Goal: Transaction & Acquisition: Purchase product/service

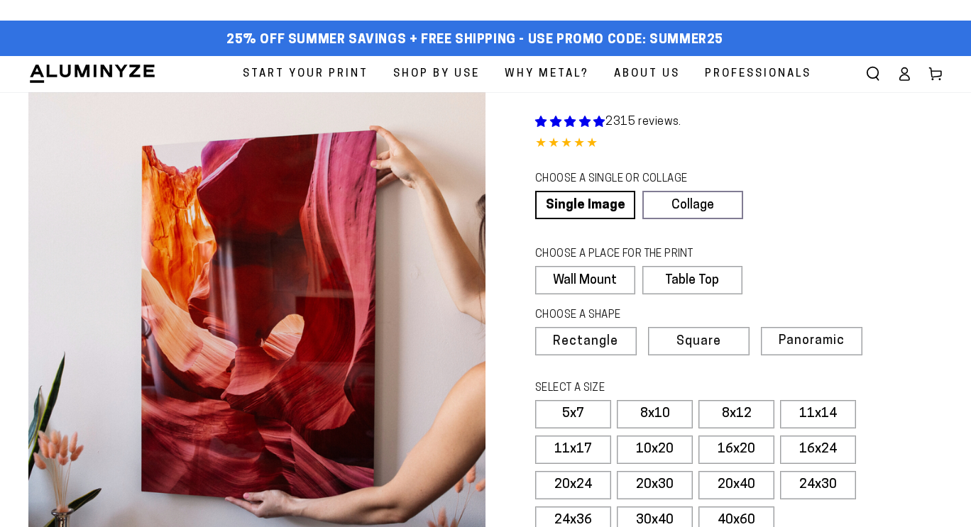
select select "**********"
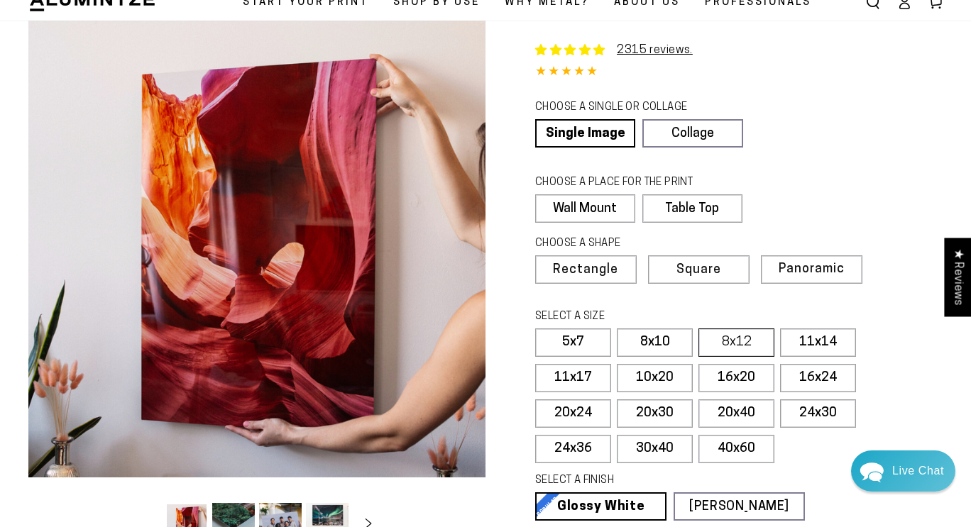
scroll to position [74, 0]
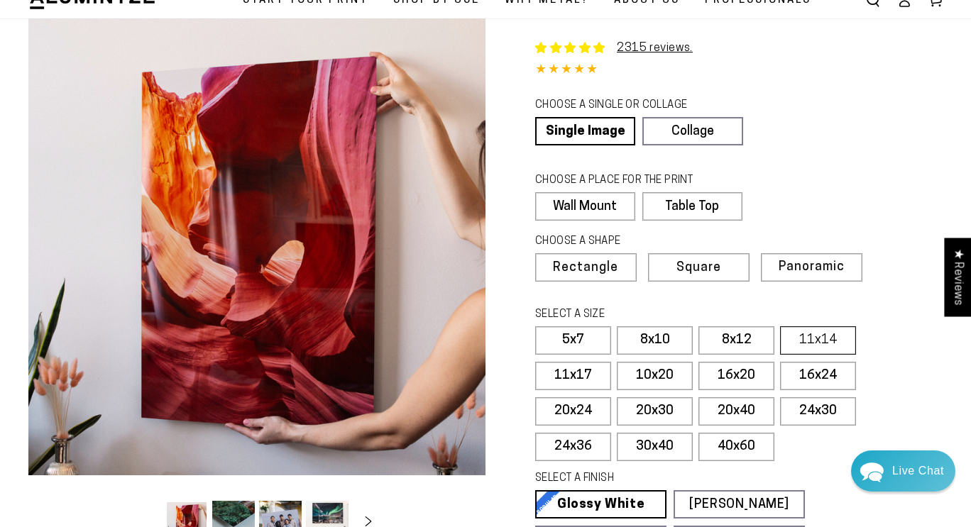
click at [808, 349] on label "11x14" at bounding box center [818, 341] width 76 height 28
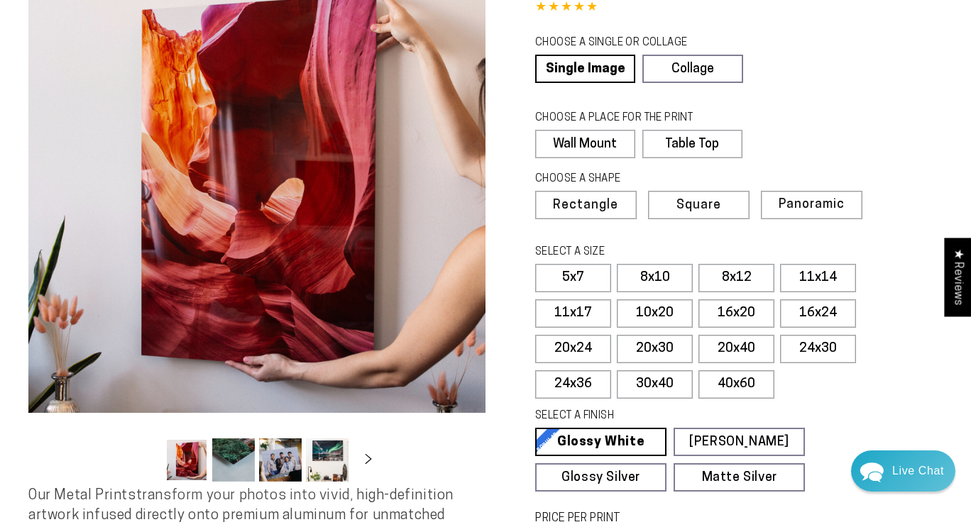
scroll to position [179, 0]
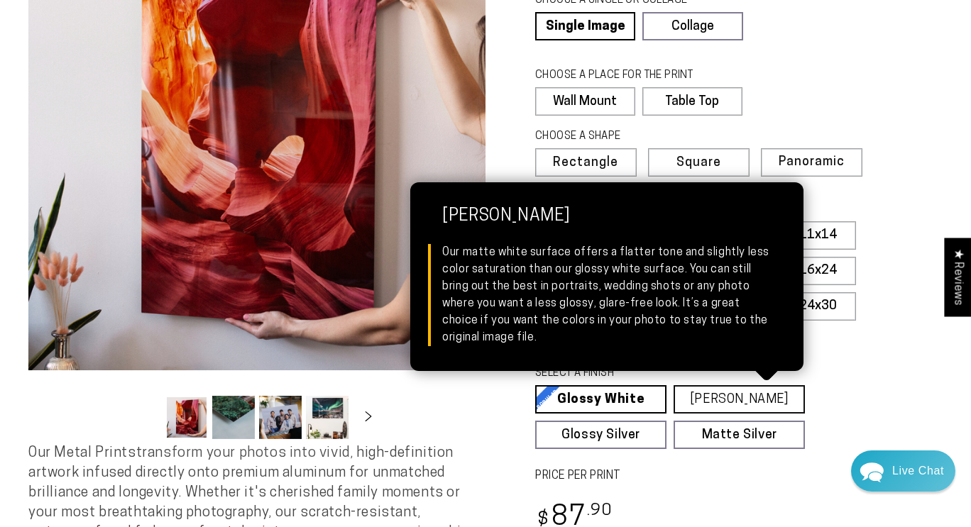
click at [763, 392] on link "[PERSON_NAME] Matte White Our matte white surface offers a flatter tone and sli…" at bounding box center [739, 400] width 131 height 28
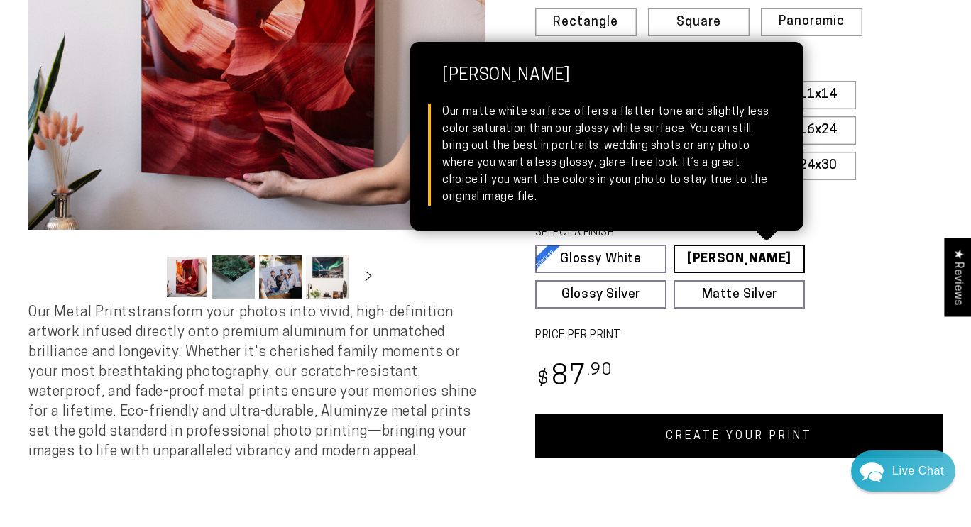
scroll to position [348, 0]
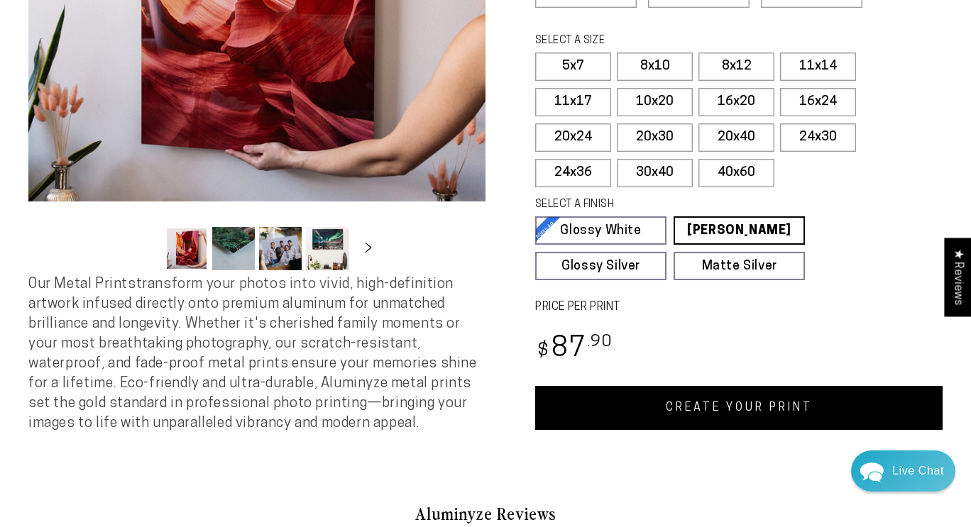
click at [752, 410] on link "CREATE YOUR PRINT" at bounding box center [739, 408] width 408 height 44
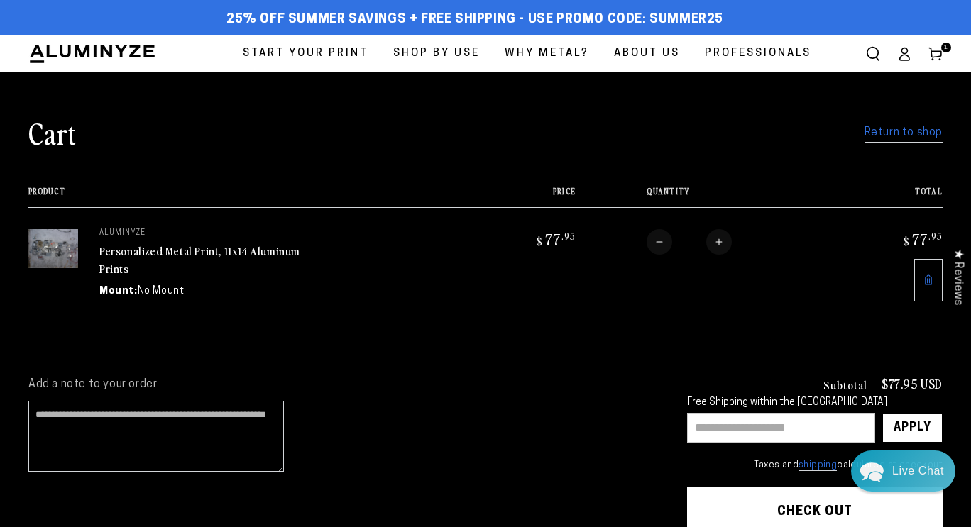
click at [902, 132] on link "Return to shop" at bounding box center [904, 133] width 78 height 21
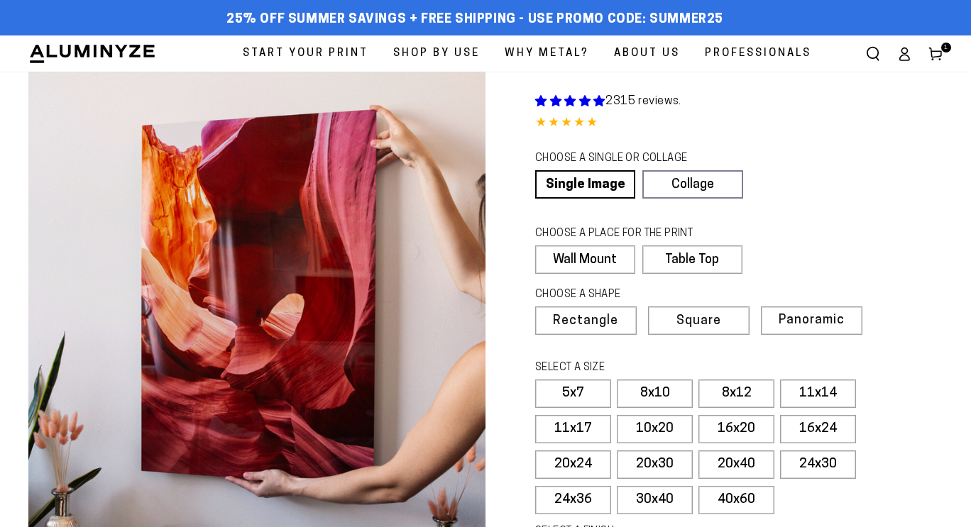
select select "**********"
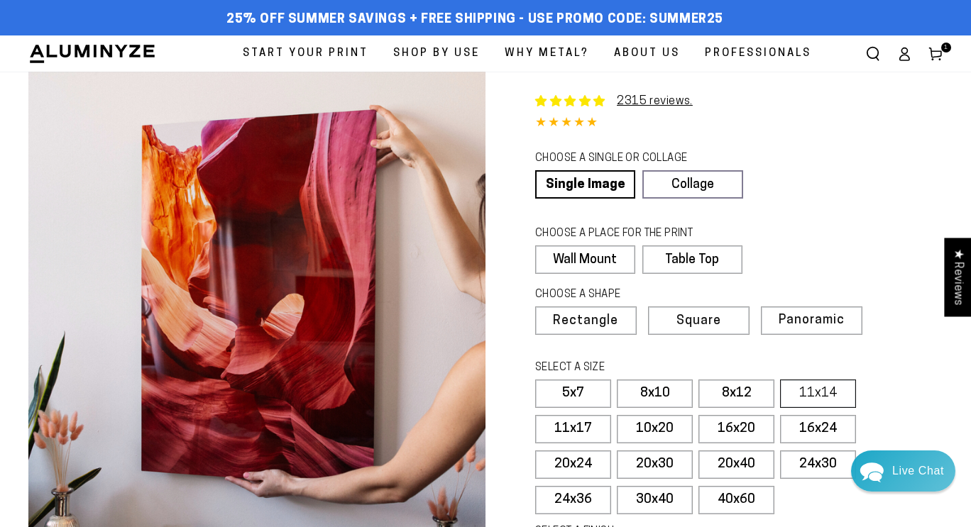
click at [809, 391] on label "11x14" at bounding box center [818, 394] width 76 height 28
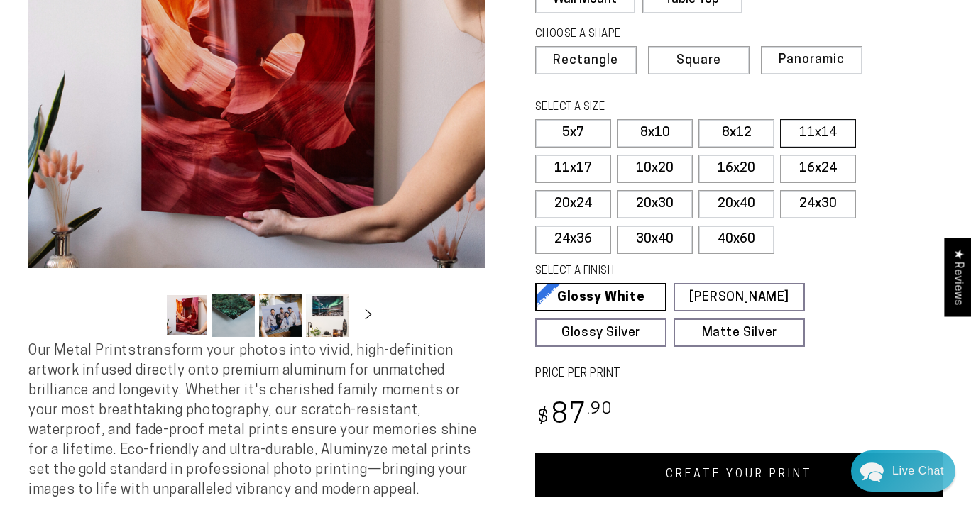
scroll to position [266, 0]
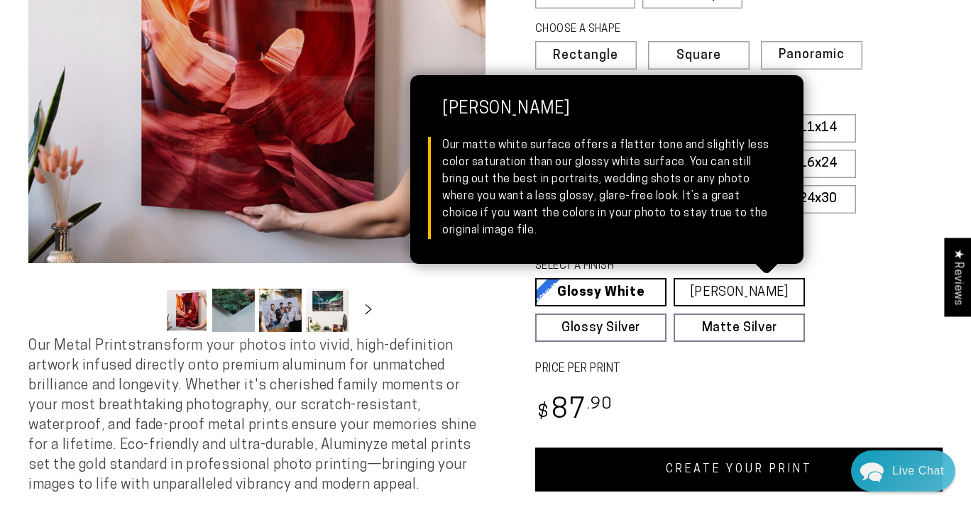
click at [746, 295] on link "[PERSON_NAME] Matte White Our matte white surface offers a flatter tone and sli…" at bounding box center [739, 292] width 131 height 28
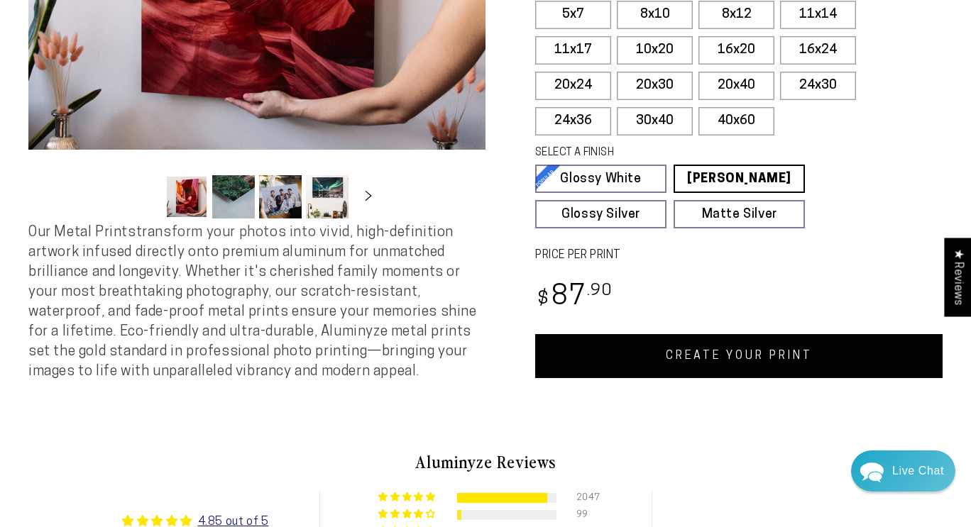
scroll to position [385, 0]
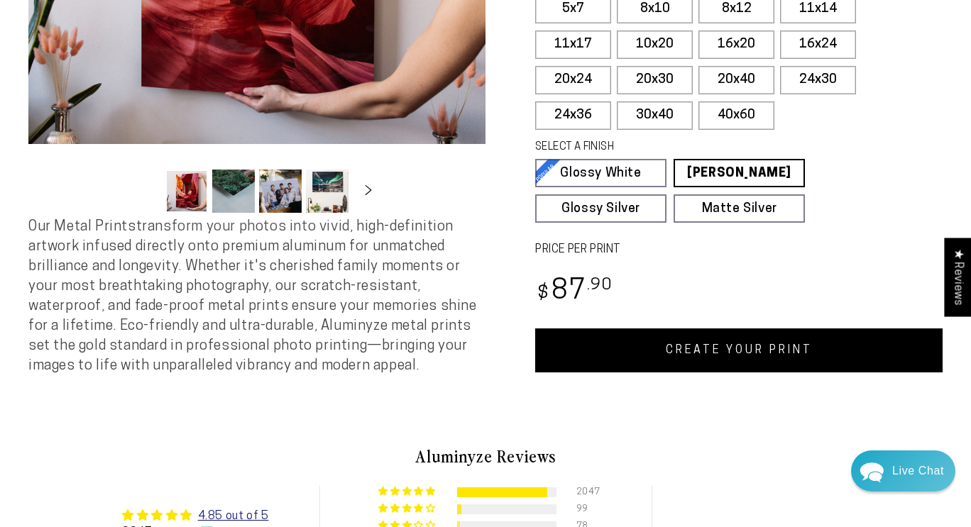
click at [729, 352] on link "CREATE YOUR PRINT" at bounding box center [739, 351] width 408 height 44
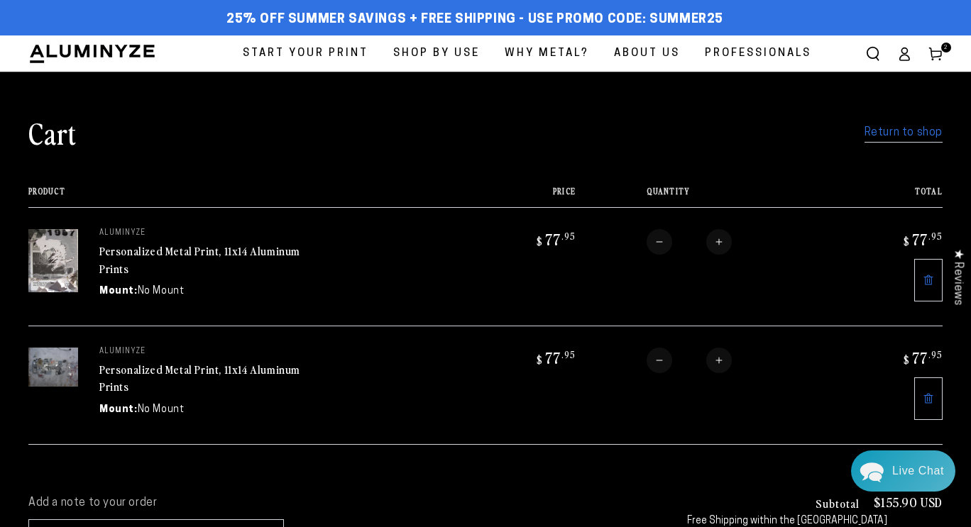
click at [879, 131] on link "Return to shop" at bounding box center [904, 133] width 78 height 21
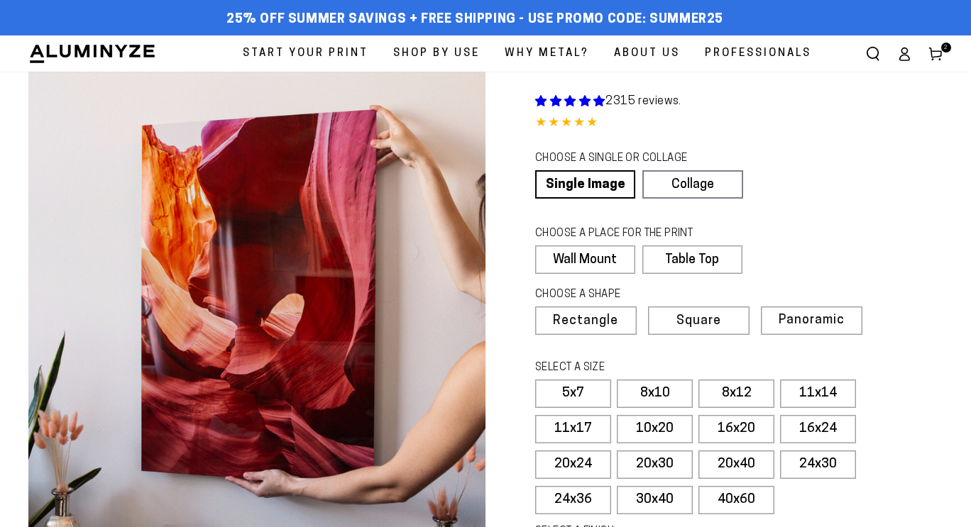
select select "**********"
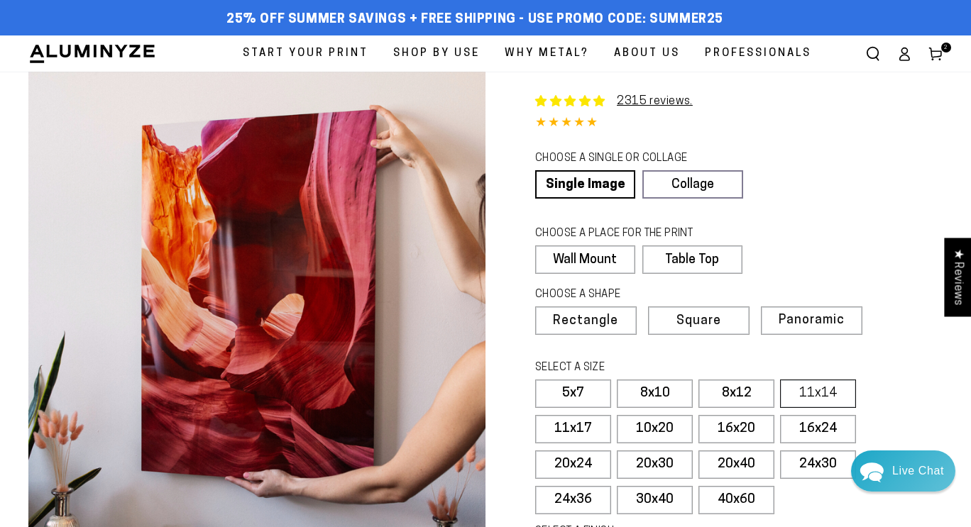
click at [807, 387] on label "11x14" at bounding box center [818, 394] width 76 height 28
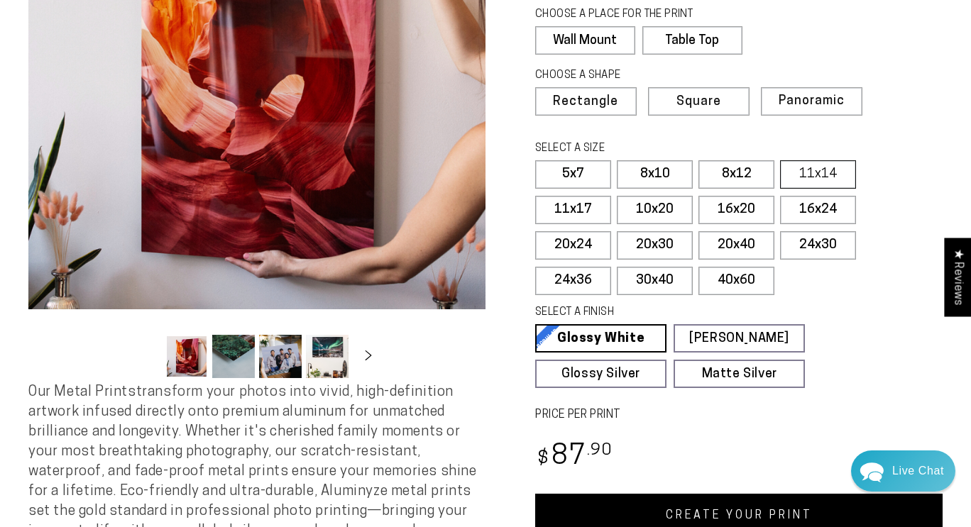
scroll to position [239, 0]
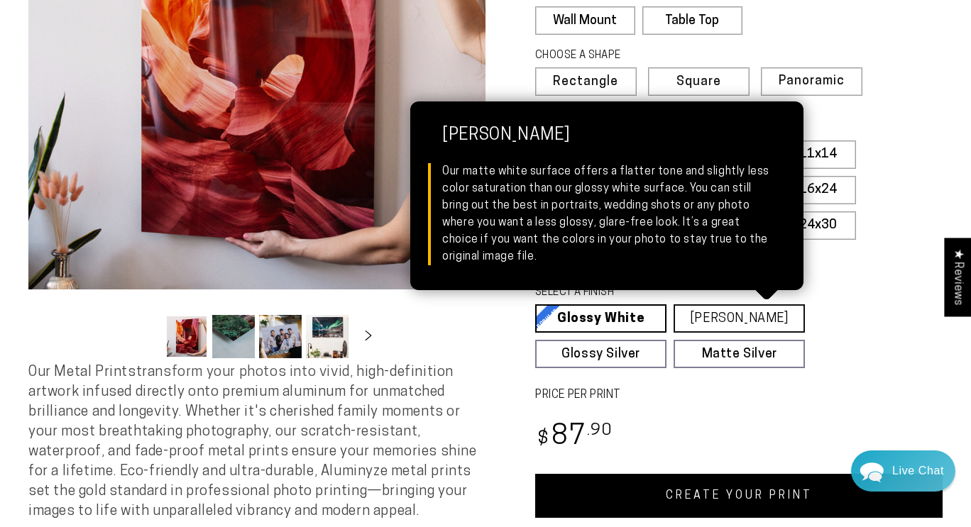
click at [752, 316] on link "[PERSON_NAME] Matte White Our matte white surface offers a flatter tone and sli…" at bounding box center [739, 319] width 131 height 28
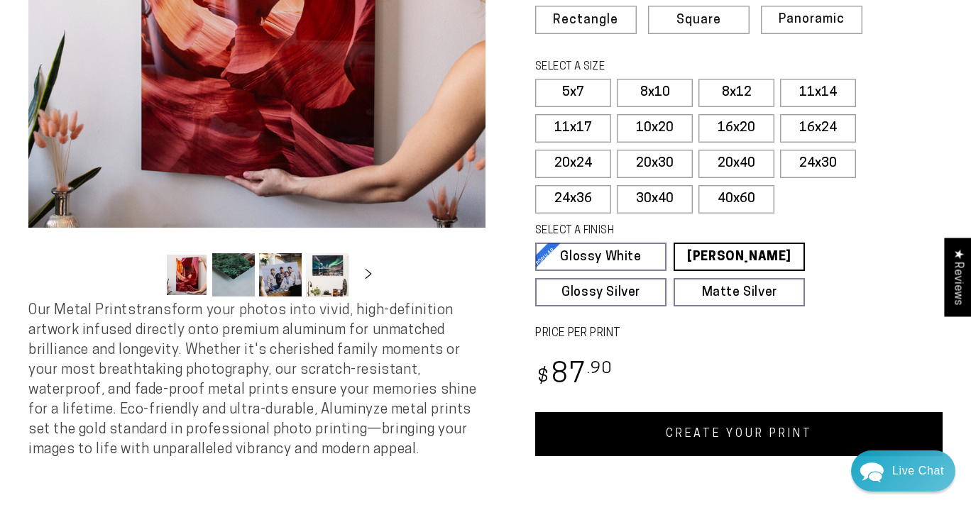
scroll to position [336, 0]
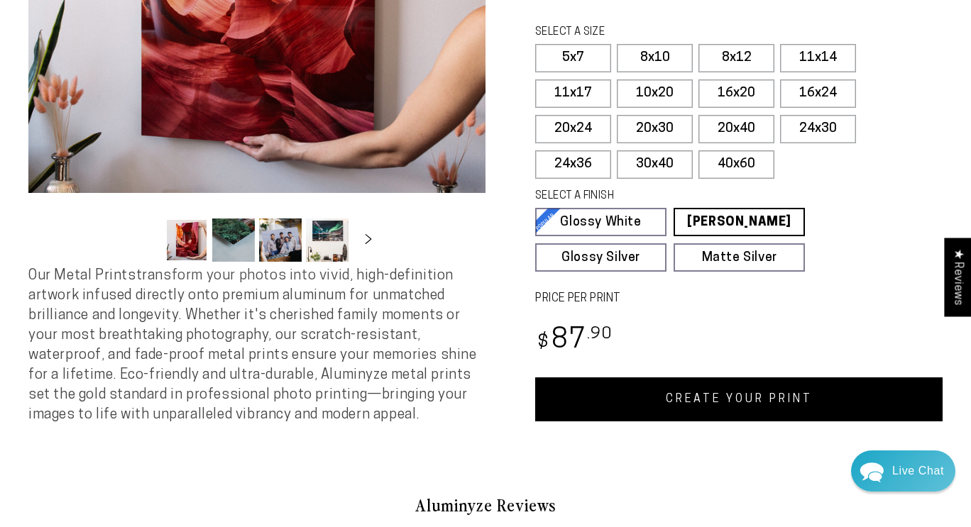
click at [770, 403] on link "CREATE YOUR PRINT" at bounding box center [739, 400] width 408 height 44
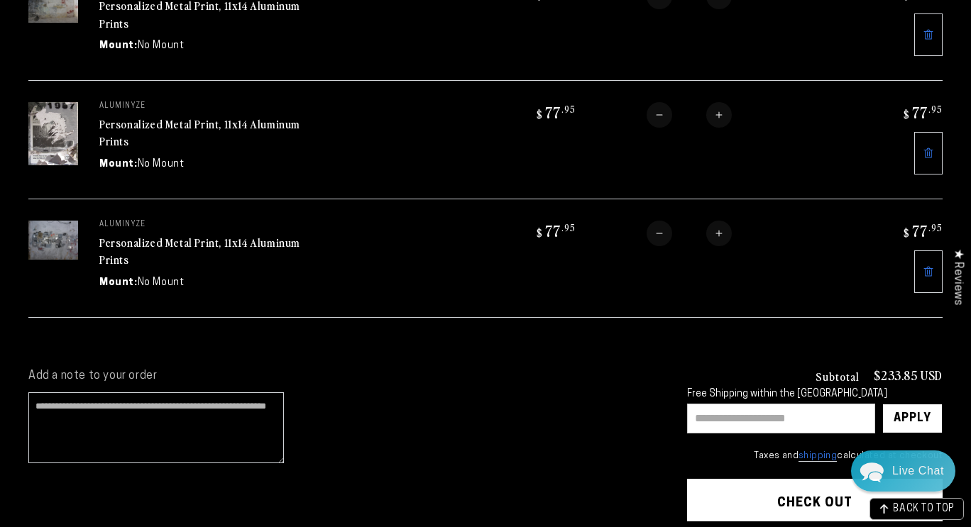
scroll to position [253, 0]
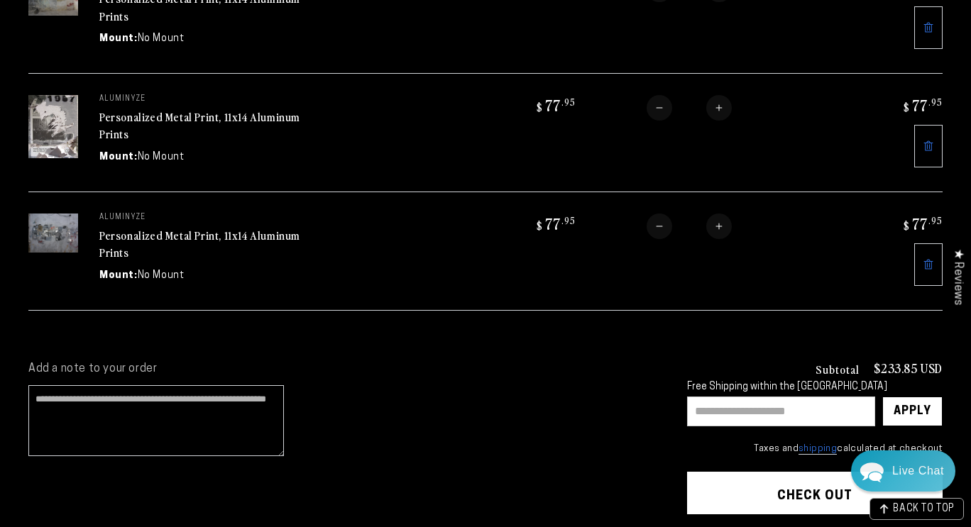
click at [770, 410] on input "text" at bounding box center [781, 412] width 188 height 30
paste input "*******"
type input "*******"
click at [910, 412] on div "Apply" at bounding box center [913, 412] width 38 height 28
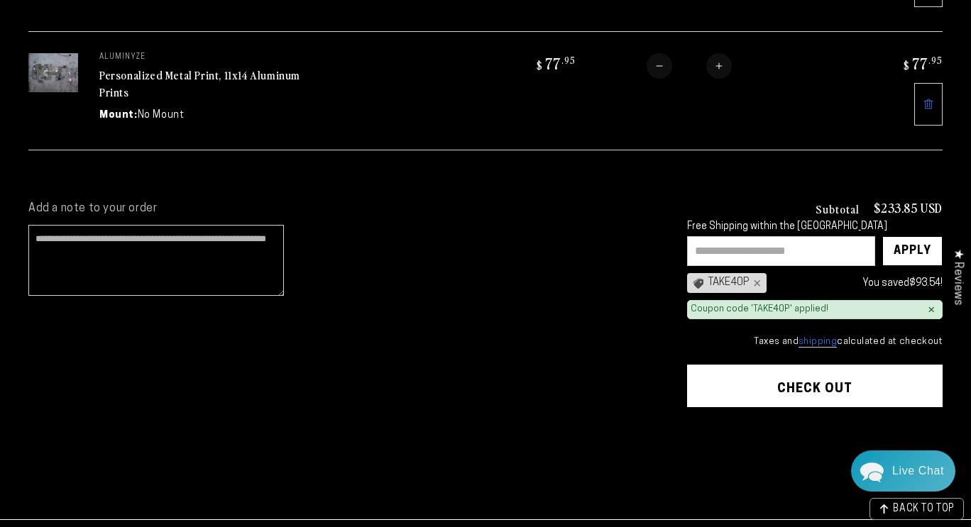
scroll to position [498, 0]
